Goal: Transaction & Acquisition: Purchase product/service

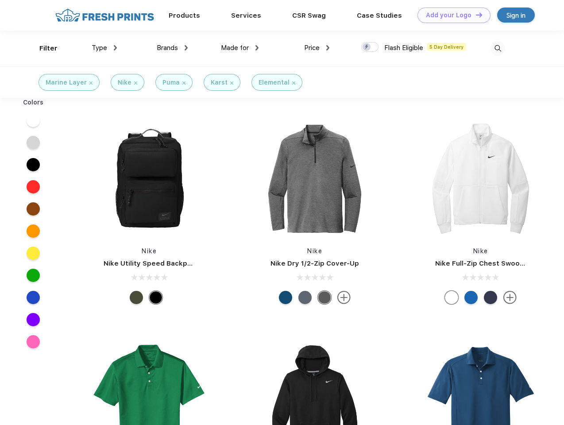
click at [450, 15] on link "Add your Logo Design Tool" at bounding box center [453, 15] width 73 height 15
click at [0, 0] on div "Design Tool" at bounding box center [0, 0] width 0 height 0
click at [475, 15] on link "Add your Logo Design Tool" at bounding box center [453, 15] width 73 height 15
click at [42, 48] on div "Filter" at bounding box center [48, 48] width 18 height 10
click at [104, 48] on span "Type" at bounding box center [99, 48] width 15 height 8
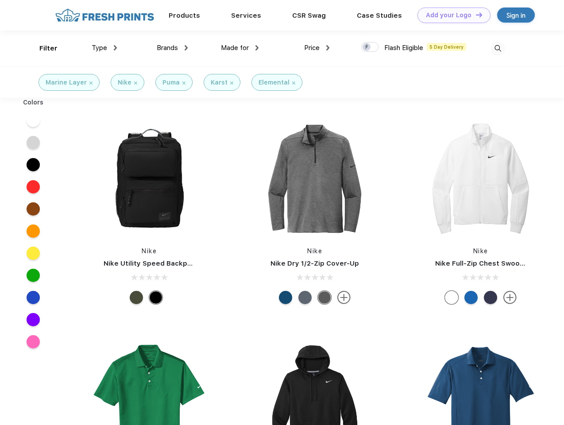
click at [172, 48] on span "Brands" at bounding box center [167, 48] width 21 height 8
click at [240, 48] on span "Made for" at bounding box center [235, 48] width 28 height 8
click at [317, 48] on span "Price" at bounding box center [311, 48] width 15 height 8
click at [370, 47] on div at bounding box center [369, 47] width 17 height 10
click at [367, 47] on input "checkbox" at bounding box center [364, 45] width 6 height 6
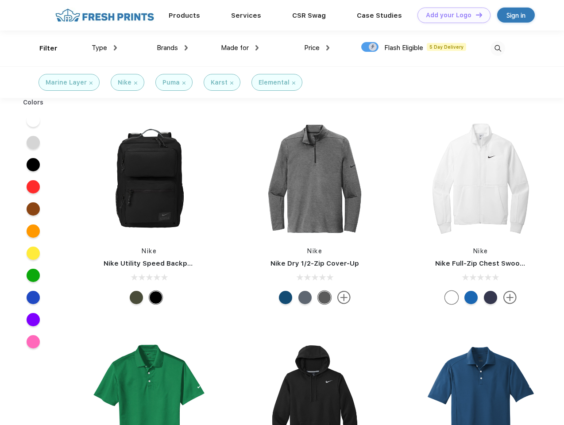
click at [497, 48] on img at bounding box center [497, 48] width 15 height 15
